Goal: Information Seeking & Learning: Learn about a topic

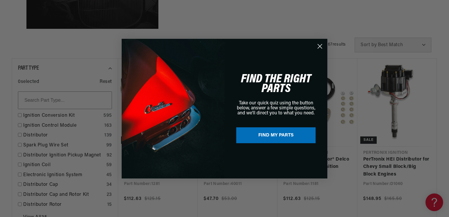
click at [318, 47] on circle "Close dialog" at bounding box center [320, 46] width 10 height 10
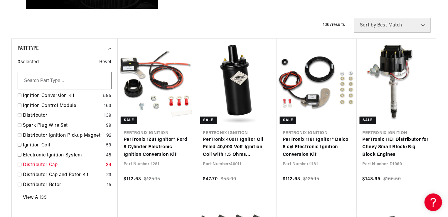
scroll to position [206, 0]
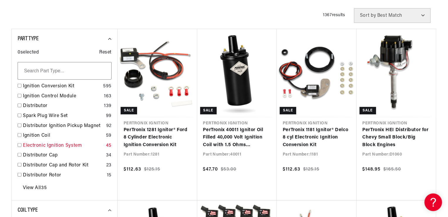
click at [20, 145] on input "checkbox" at bounding box center [20, 145] width 4 height 4
checkbox input "false"
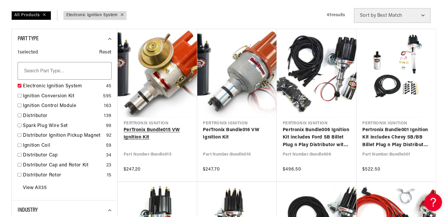
scroll to position [0, 628]
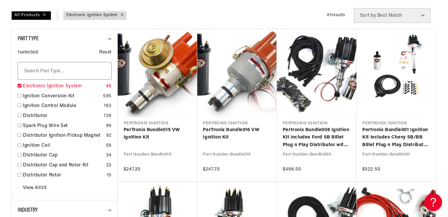
click at [19, 84] on input "checkbox" at bounding box center [20, 86] width 4 height 4
checkbox input "true"
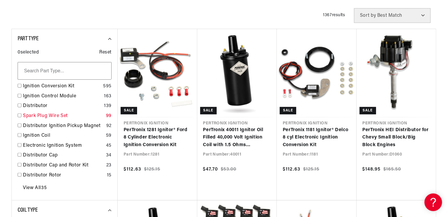
scroll to position [0, 628]
click at [19, 85] on input "checkbox" at bounding box center [20, 86] width 4 height 4
checkbox input "true"
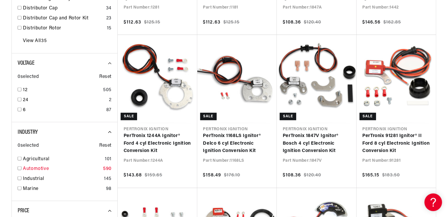
click at [19, 168] on input "checkbox" at bounding box center [20, 168] width 4 height 4
checkbox input "true"
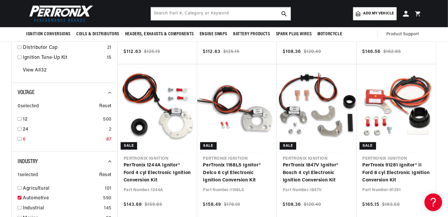
scroll to position [323, 0]
click at [19, 118] on input "checkbox" at bounding box center [20, 119] width 4 height 4
checkbox input "true"
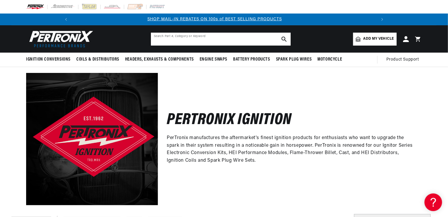
click at [165, 41] on input "text" at bounding box center [221, 39] width 140 height 13
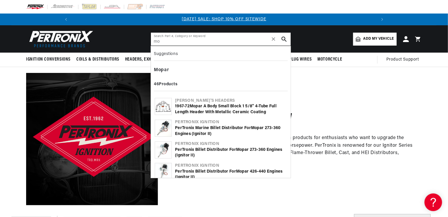
type input "m"
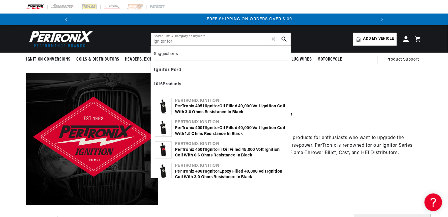
scroll to position [0, 628]
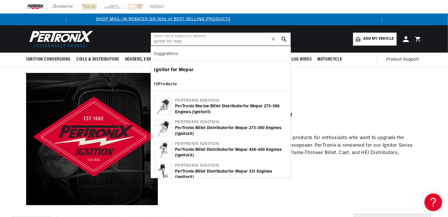
type input "ignitor for mop"
click at [183, 67] on div "Ignitor for Mop ar" at bounding box center [221, 70] width 134 height 10
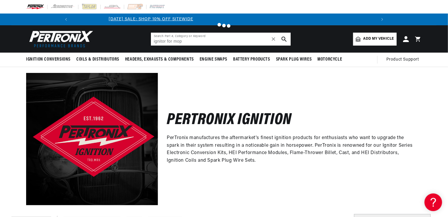
scroll to position [0, 0]
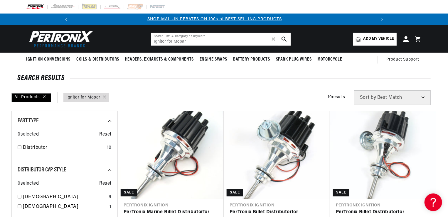
click at [192, 43] on input "Ignitor for Mopar" at bounding box center [221, 39] width 140 height 13
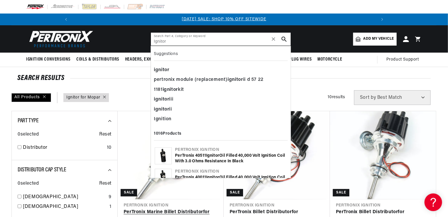
type input "Ignitor"
click at [132, 208] on link "PerTronix Marine Billet Distributor for Mopar 273-360 Engines ( Ignitor II)" at bounding box center [171, 215] width 94 height 15
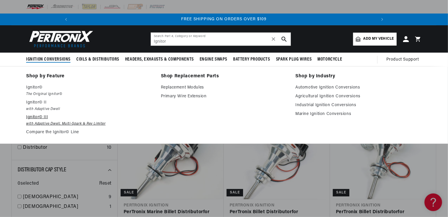
scroll to position [0, 628]
click at [34, 102] on p "Ignitor© II" at bounding box center [89, 102] width 127 height 7
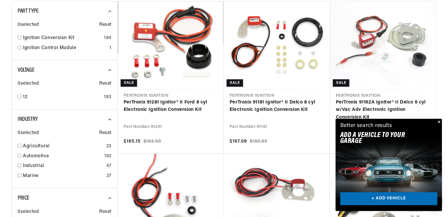
click at [440, 123] on button "Close" at bounding box center [438, 122] width 7 height 7
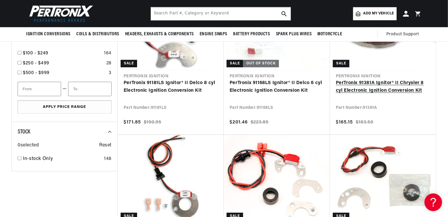
scroll to position [323, 0]
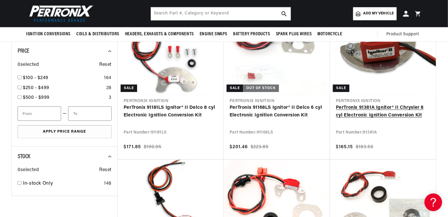
click at [390, 115] on link "PerTronix 91381A Ignitor® II Chrysler 8 cyl Electronic Ignition Conversion Kit" at bounding box center [383, 111] width 94 height 15
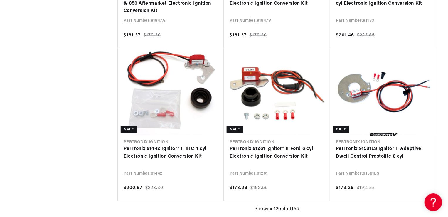
scroll to position [0, 628]
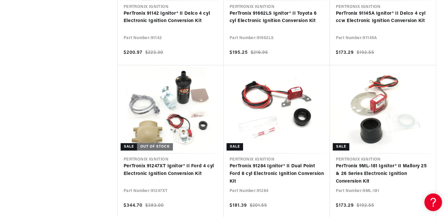
scroll to position [0, 628]
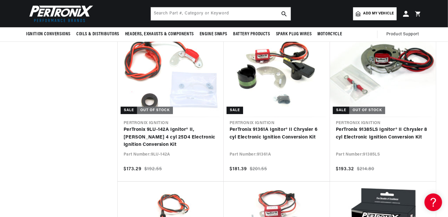
scroll to position [1205, 0]
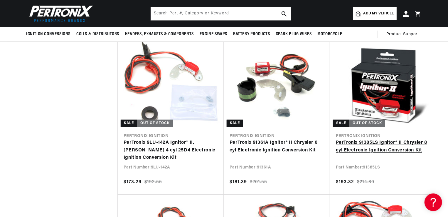
click at [399, 141] on link "PerTronix 91385LS Ignitor® II Chrysler 8 cyl Electronic Ignition Conversion Kit" at bounding box center [383, 146] width 94 height 15
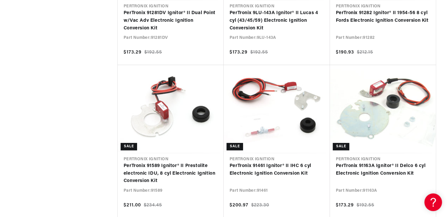
scroll to position [0, 628]
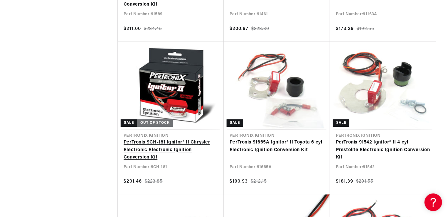
scroll to position [0, 628]
click at [157, 144] on link "PerTronix 9CH-181 Ignitor® II Chrysler Electronic Electronic Ignition Conversio…" at bounding box center [171, 150] width 94 height 23
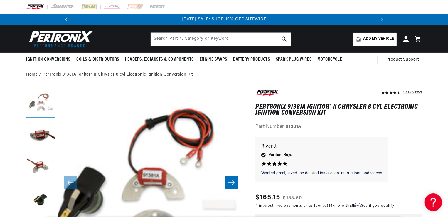
click at [47, 108] on button "Load image 1 in gallery view" at bounding box center [40, 102] width 29 height 29
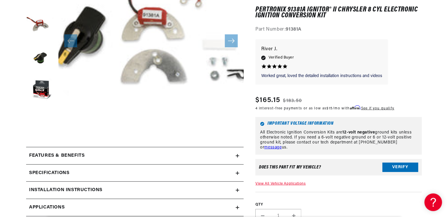
scroll to position [176, 0]
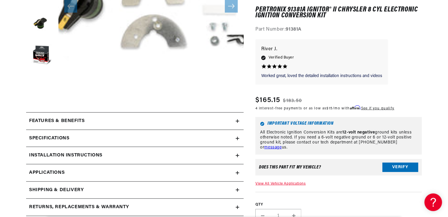
click at [236, 135] on summary "Specifications" at bounding box center [135, 138] width 218 height 17
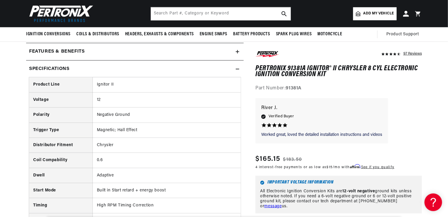
scroll to position [206, 0]
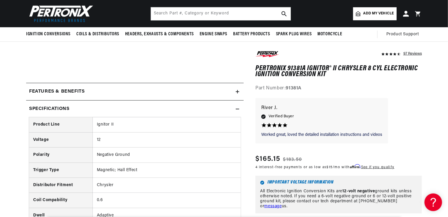
click at [239, 110] on icon at bounding box center [238, 109] width 4 height 4
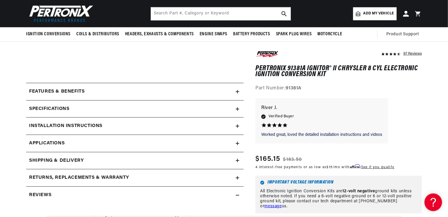
click at [236, 142] on icon at bounding box center [238, 144] width 4 height 4
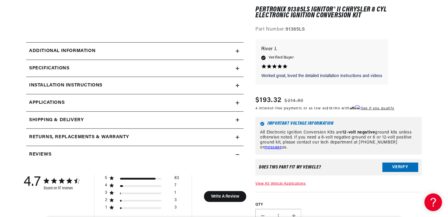
scroll to position [206, 0]
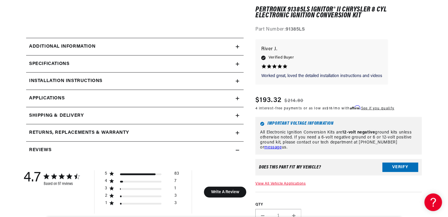
click at [238, 48] on summary "Additional Information" at bounding box center [135, 46] width 218 height 17
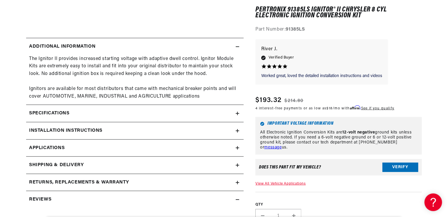
scroll to position [0, 0]
click at [235, 46] on div "Additional Information" at bounding box center [131, 47] width 210 height 8
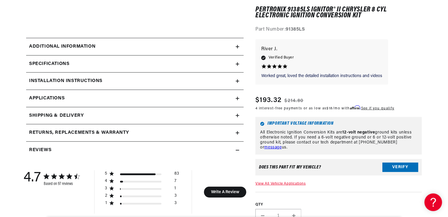
click at [236, 65] on icon at bounding box center [238, 64] width 4 height 4
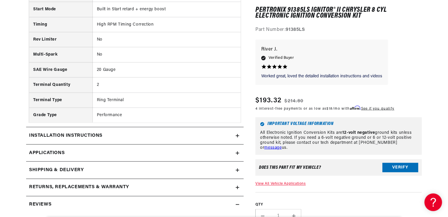
scroll to position [382, 0]
click at [236, 135] on icon at bounding box center [238, 135] width 4 height 0
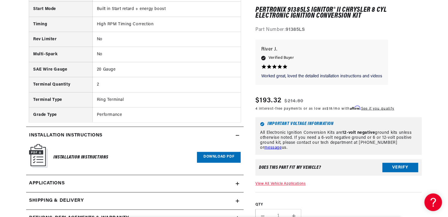
scroll to position [0, 0]
click at [237, 135] on icon at bounding box center [238, 135] width 4 height 0
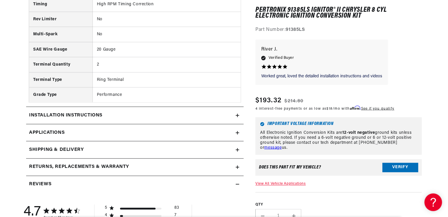
scroll to position [411, 0]
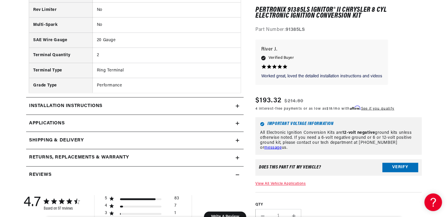
click at [239, 122] on icon at bounding box center [238, 124] width 4 height 4
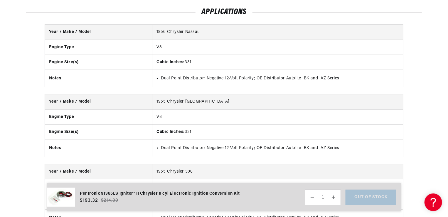
scroll to position [0, 314]
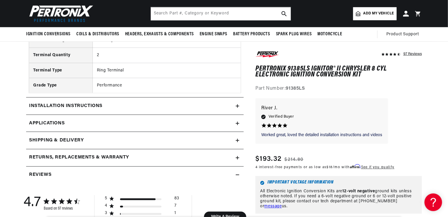
scroll to position [0, 628]
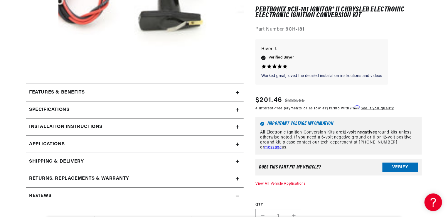
scroll to position [206, 0]
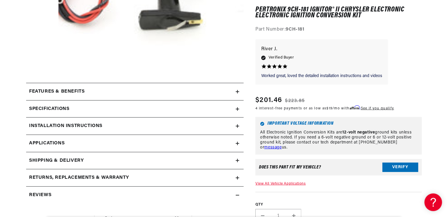
click at [237, 90] on icon at bounding box center [238, 92] width 4 height 4
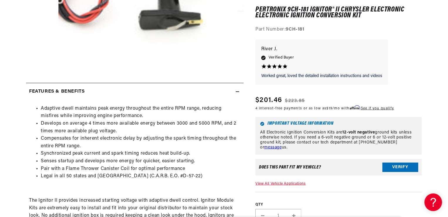
scroll to position [0, 314]
click at [237, 92] on icon at bounding box center [238, 92] width 4 height 0
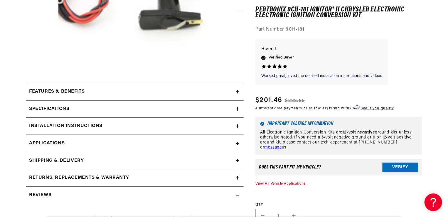
click at [238, 142] on icon at bounding box center [238, 144] width 0 height 4
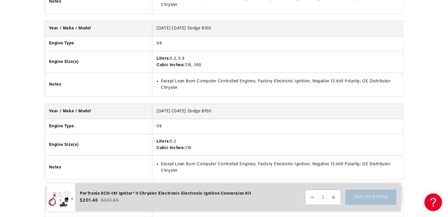
scroll to position [2466, 0]
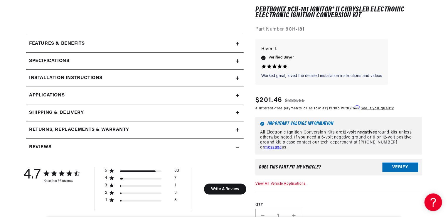
click at [239, 147] on icon at bounding box center [238, 147] width 4 height 4
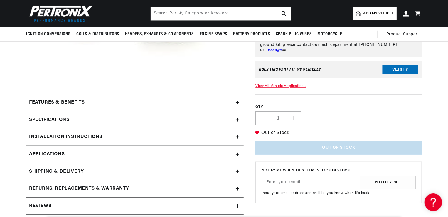
click at [238, 138] on icon at bounding box center [238, 137] width 4 height 4
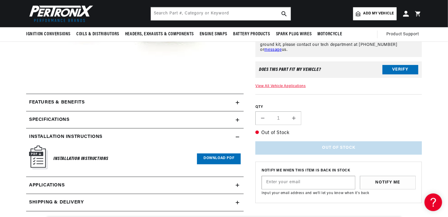
click at [215, 157] on link "Download PDF" at bounding box center [219, 158] width 44 height 11
